Goal: Information Seeking & Learning: Learn about a topic

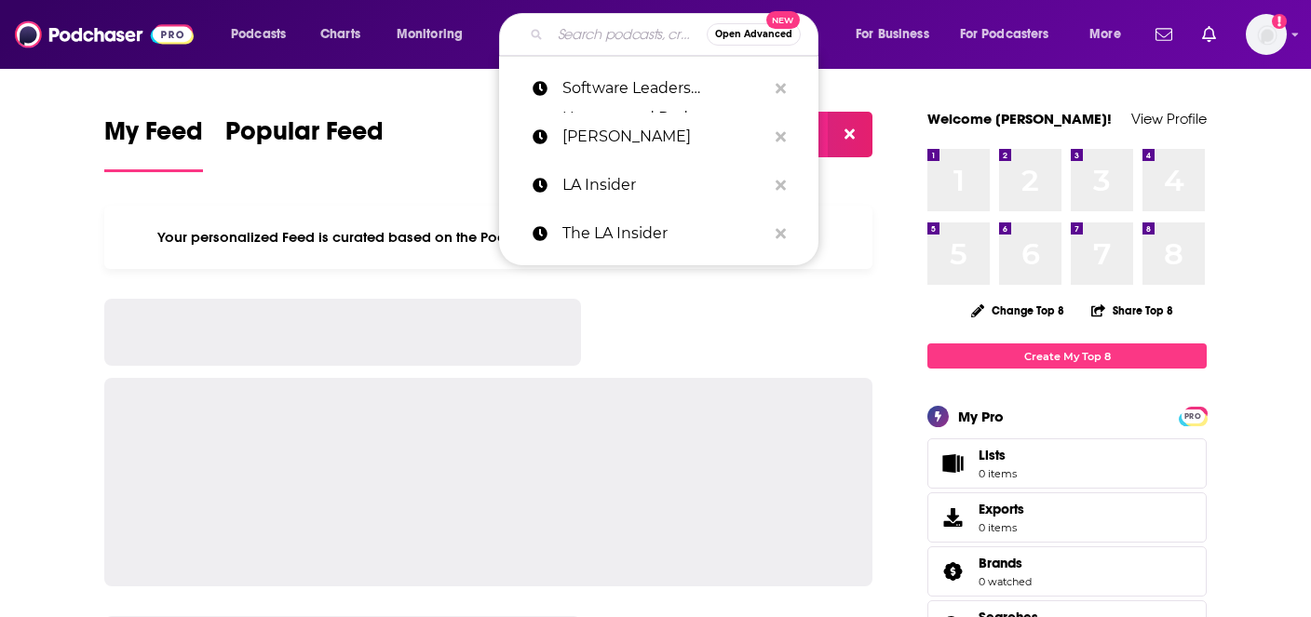
click at [602, 41] on input "Search podcasts, credits, & more..." at bounding box center [628, 35] width 156 height 30
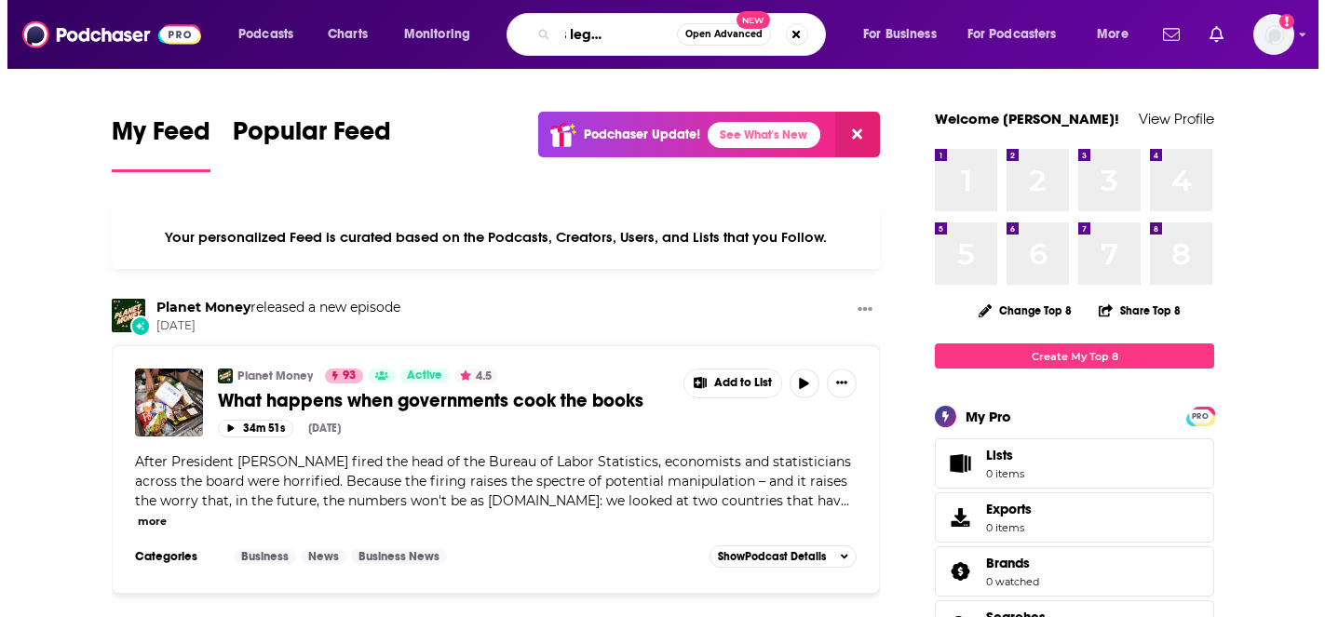
scroll to position [0, 64]
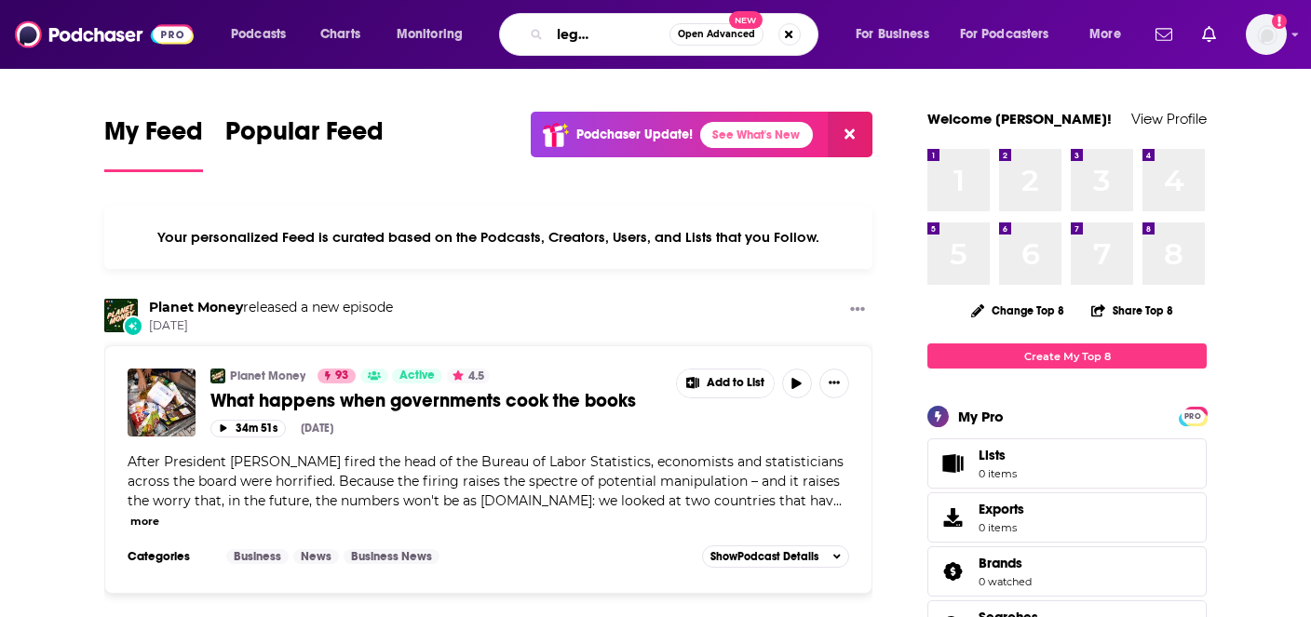
type input "business legacy podcast"
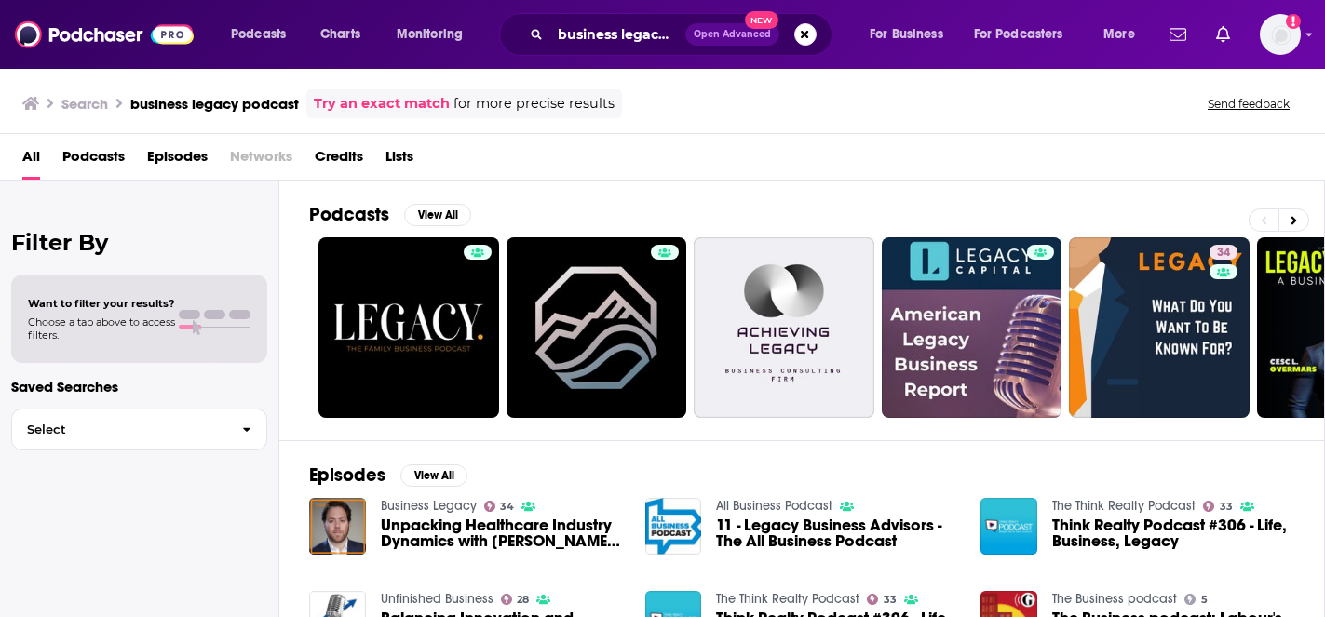
click at [238, 97] on h3 "business legacy podcast" at bounding box center [214, 104] width 169 height 18
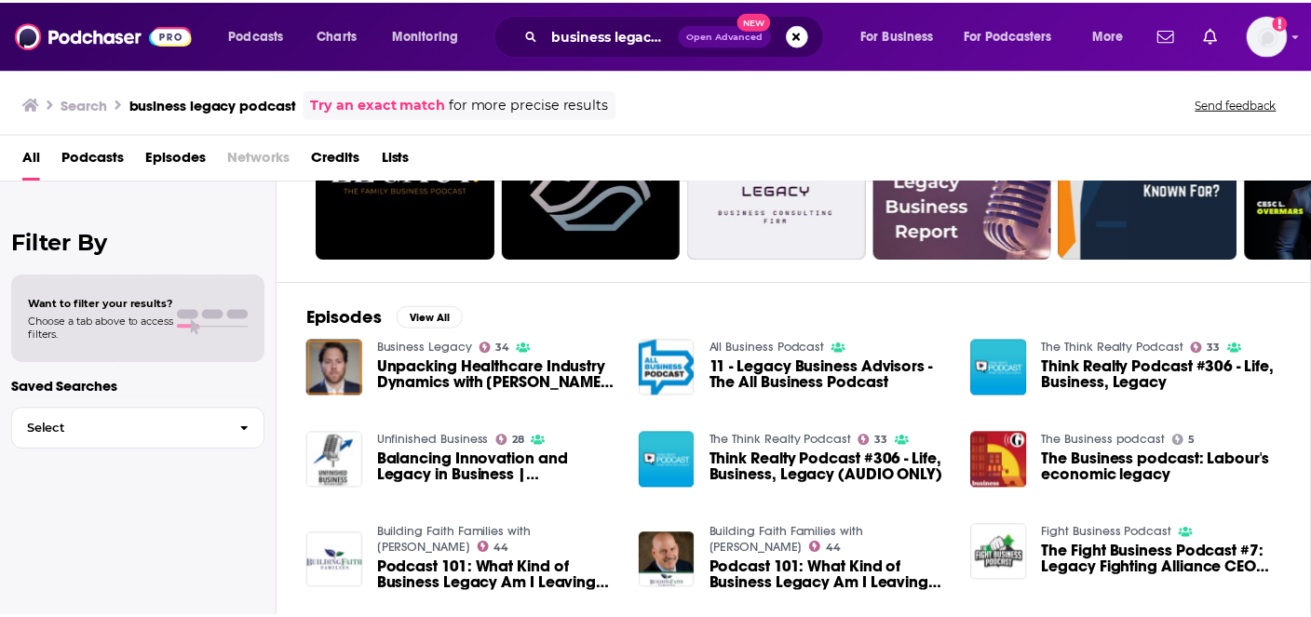
scroll to position [159, 0]
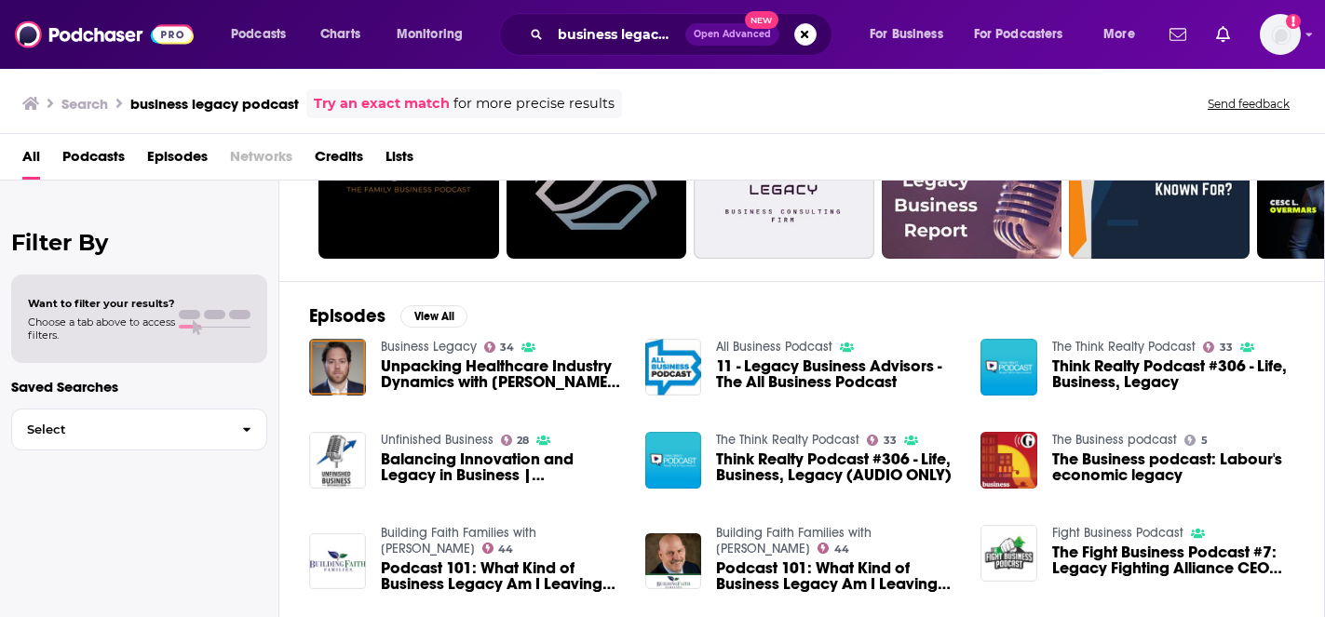
click at [403, 345] on link "Business Legacy" at bounding box center [429, 347] width 96 height 16
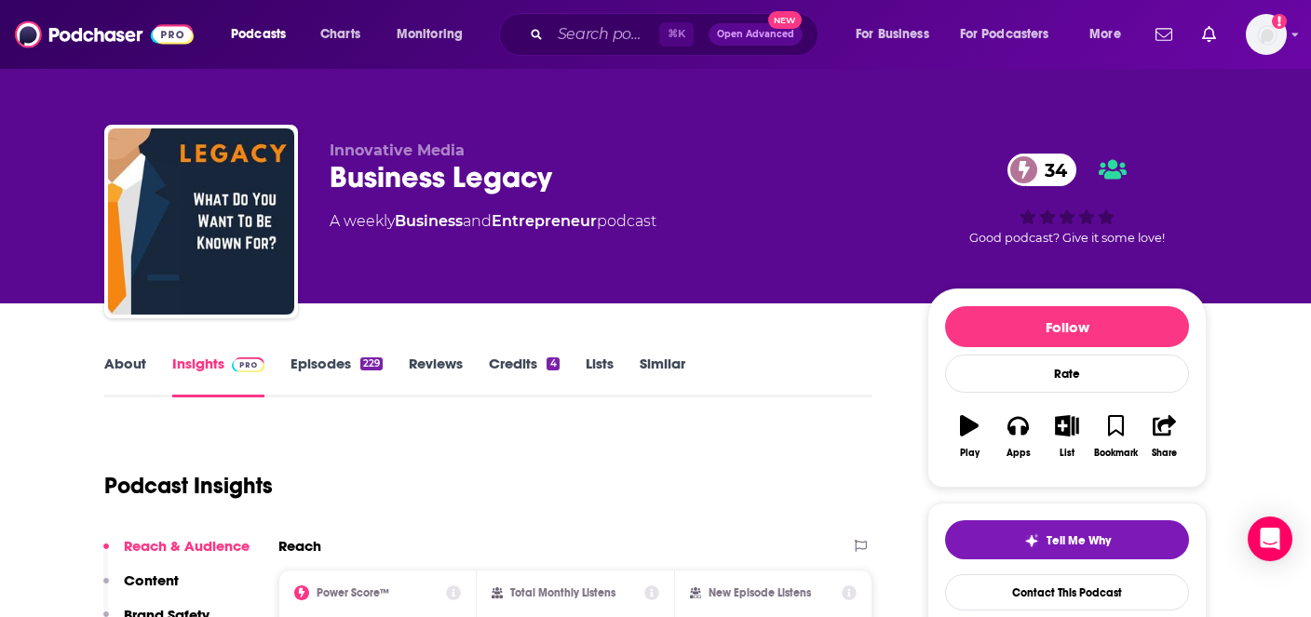
click at [397, 175] on div "Business Legacy 34" at bounding box center [614, 177] width 568 height 36
click at [408, 172] on div "Business Legacy 34" at bounding box center [614, 177] width 568 height 36
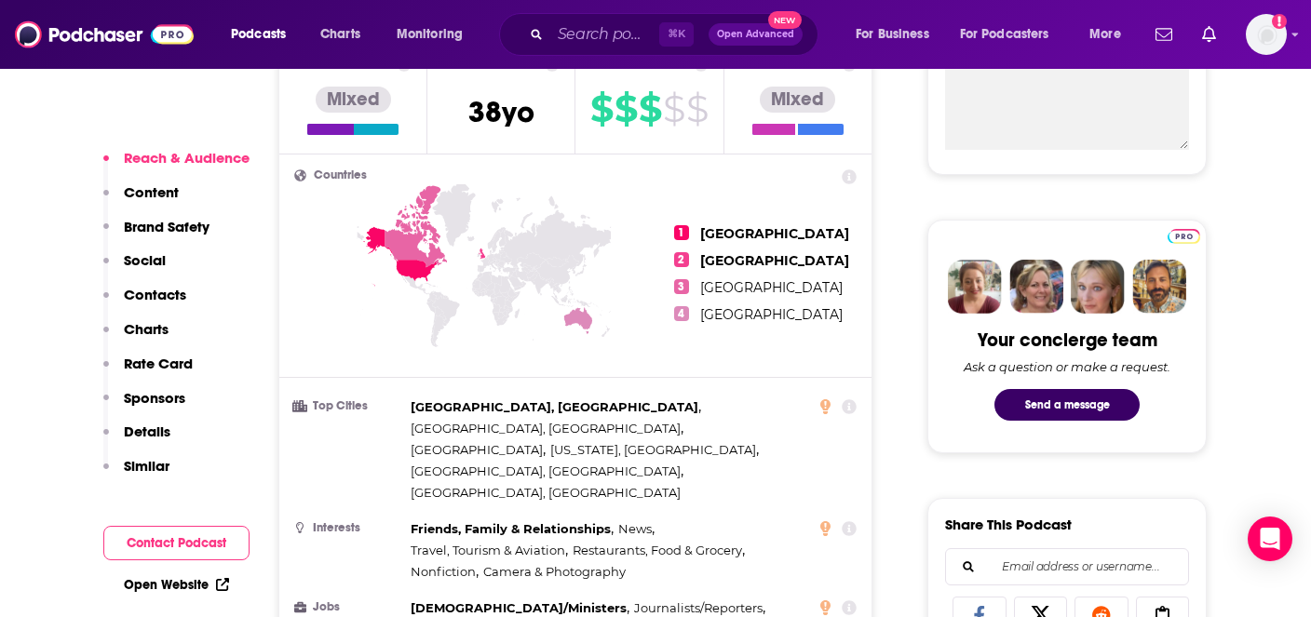
scroll to position [766, 0]
